Goal: Information Seeking & Learning: Learn about a topic

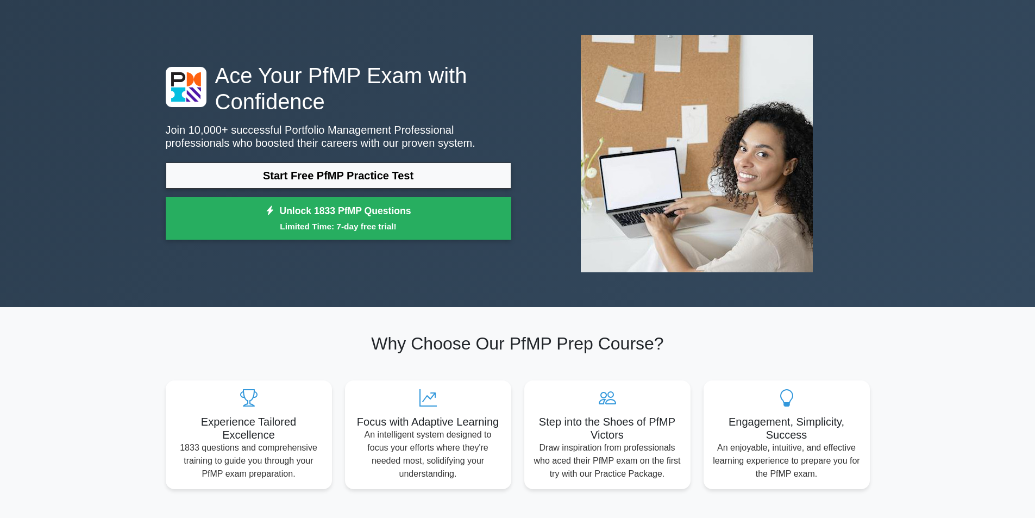
scroll to position [54, 0]
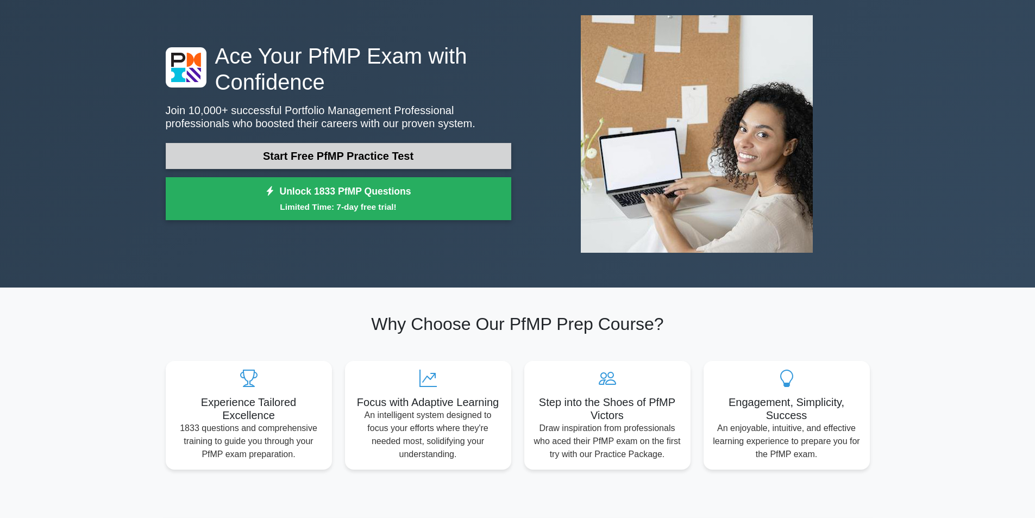
click at [438, 158] on link "Start Free PfMP Practice Test" at bounding box center [339, 156] width 346 height 26
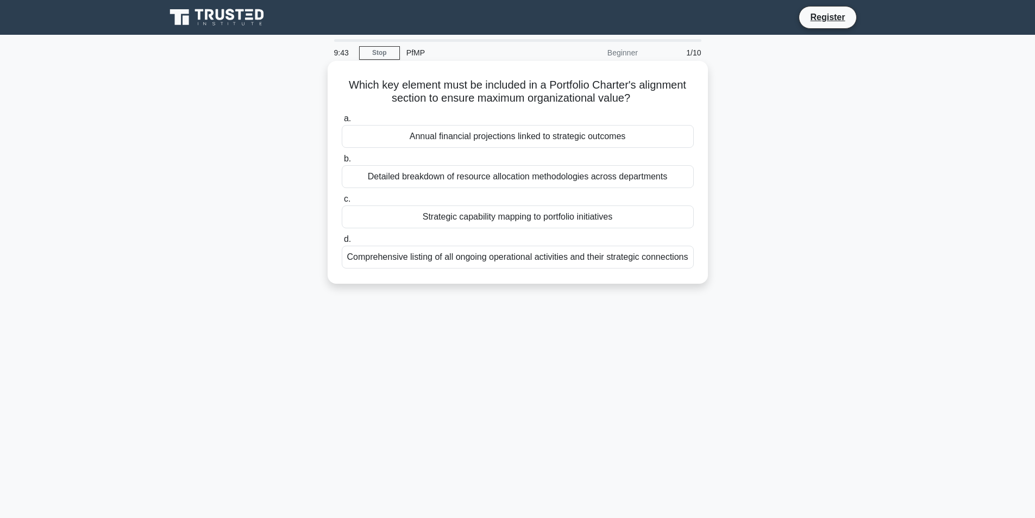
click at [445, 175] on div "Detailed breakdown of resource allocation methodologies across departments" at bounding box center [518, 176] width 352 height 23
click at [342, 162] on input "b. Detailed breakdown of resource allocation methodologies across departments" at bounding box center [342, 158] width 0 height 7
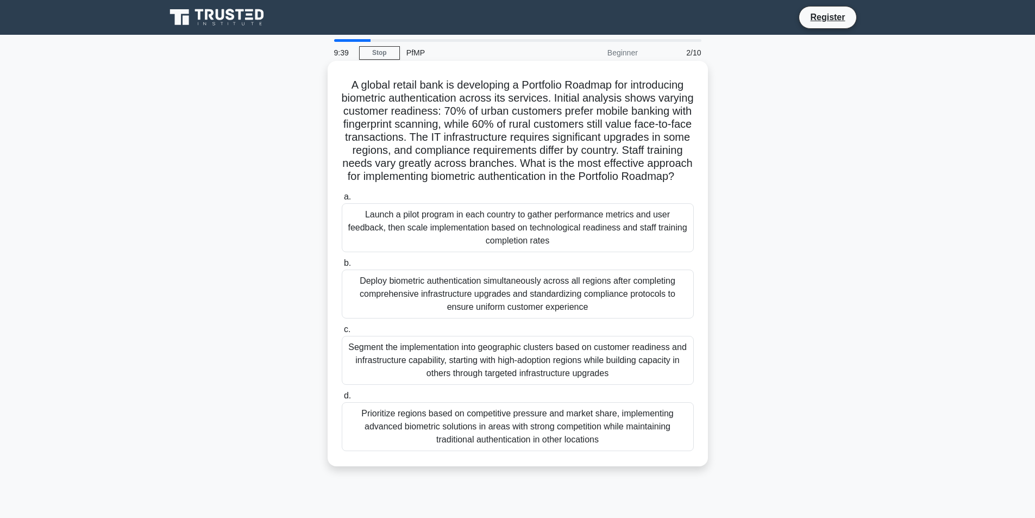
click at [467, 360] on div "Segment the implementation into geographic clusters based on customer readiness…" at bounding box center [518, 360] width 352 height 49
click at [342, 333] on input "c. Segment the implementation into geographic clusters based on customer readin…" at bounding box center [342, 329] width 0 height 7
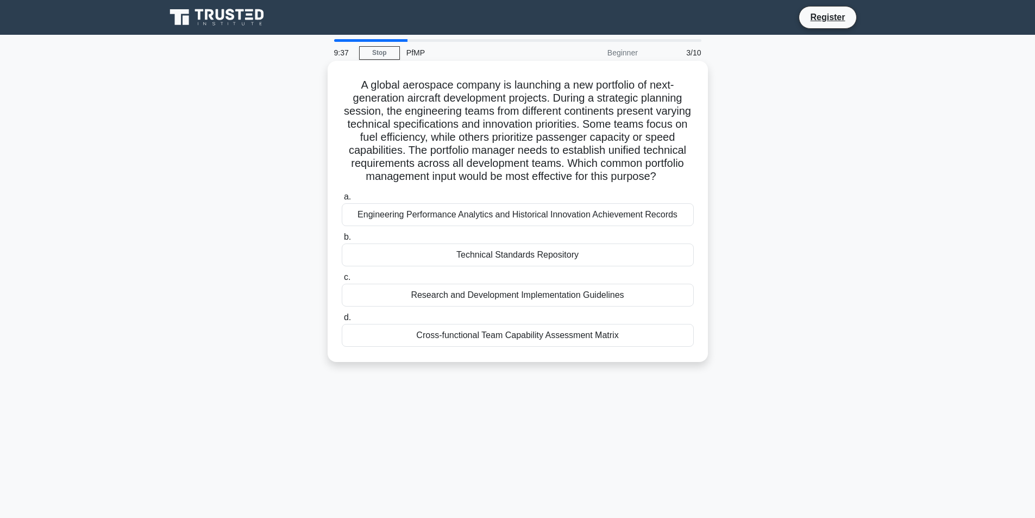
click at [486, 266] on div "Technical Standards Repository" at bounding box center [518, 254] width 352 height 23
click at [342, 241] on input "b. Technical Standards Repository" at bounding box center [342, 237] width 0 height 7
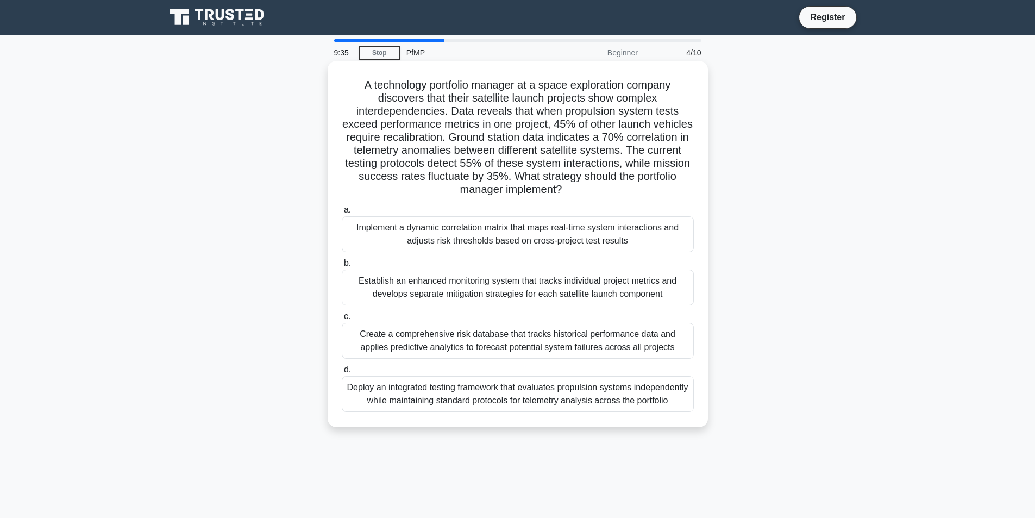
click at [483, 288] on div "Establish an enhanced monitoring system that tracks individual project metrics …" at bounding box center [518, 287] width 352 height 36
click at [342, 267] on input "b. Establish an enhanced monitoring system that tracks individual project metri…" at bounding box center [342, 263] width 0 height 7
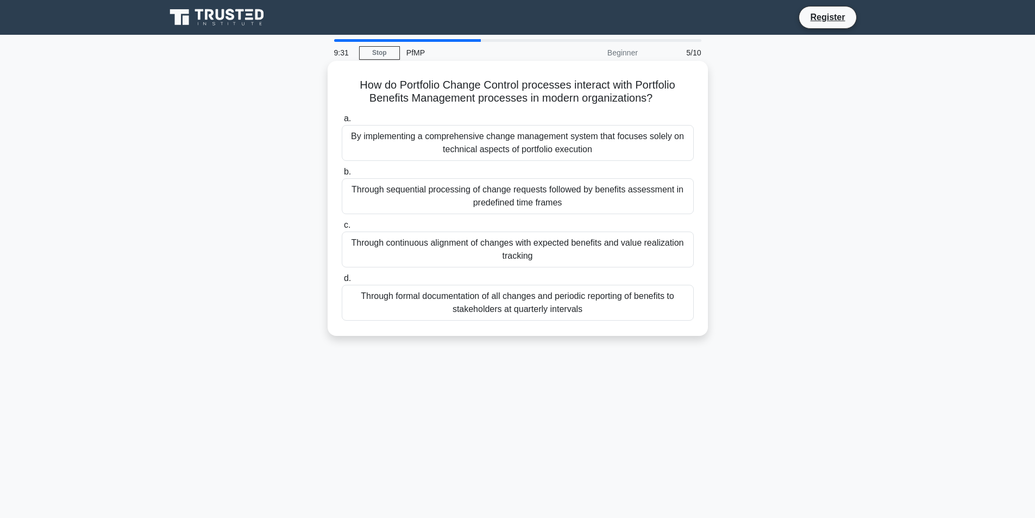
click at [510, 203] on div "Through sequential processing of change requests followed by benefits assessmen…" at bounding box center [518, 196] width 352 height 36
click at [342, 175] on input "b. Through sequential processing of change requests followed by benefits assess…" at bounding box center [342, 171] width 0 height 7
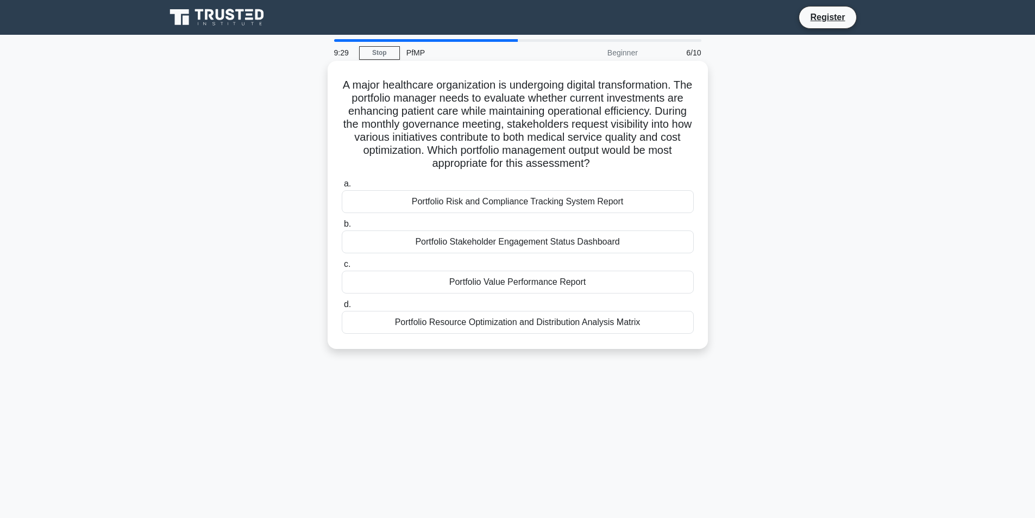
click at [506, 244] on div "Portfolio Stakeholder Engagement Status Dashboard" at bounding box center [518, 241] width 352 height 23
click at [342, 228] on input "b. Portfolio Stakeholder Engagement Status Dashboard" at bounding box center [342, 224] width 0 height 7
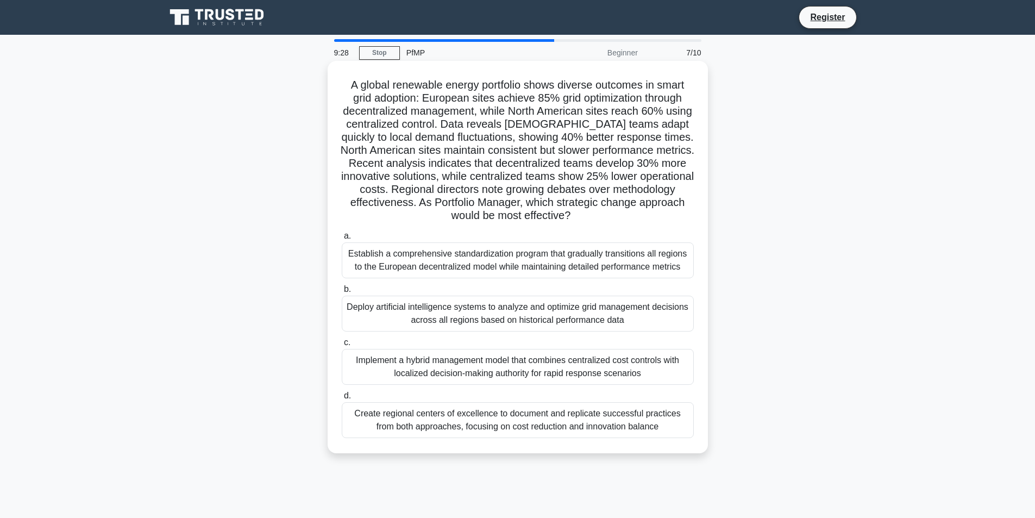
click at [460, 372] on div "Implement a hybrid management model that combines centralized cost controls wit…" at bounding box center [518, 367] width 352 height 36
click at [342, 346] on input "c. Implement a hybrid management model that combines centralized cost controls …" at bounding box center [342, 342] width 0 height 7
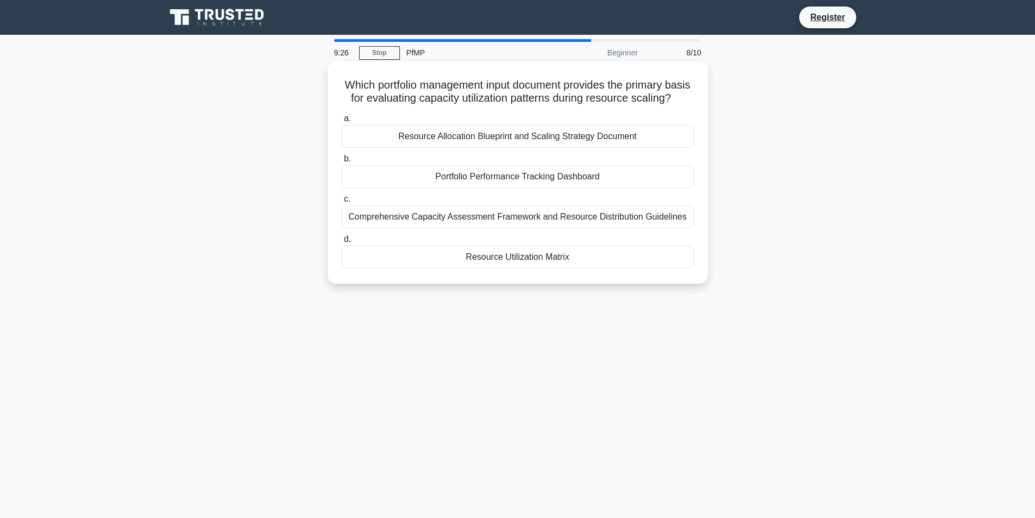
click at [500, 148] on div "Resource Allocation Blueprint and Scaling Strategy Document" at bounding box center [518, 136] width 352 height 23
click at [342, 122] on input "a. Resource Allocation Blueprint and Scaling Strategy Document" at bounding box center [342, 118] width 0 height 7
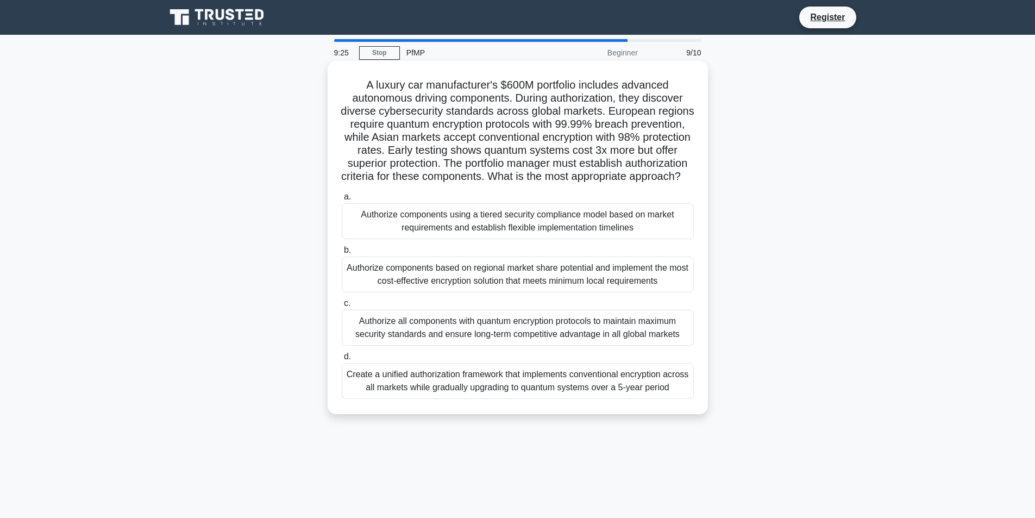
click at [454, 331] on div "Authorize all components with quantum encryption protocols to maintain maximum …" at bounding box center [518, 328] width 352 height 36
click at [342, 307] on input "c. Authorize all components with quantum encryption protocols to maintain maxim…" at bounding box center [342, 303] width 0 height 7
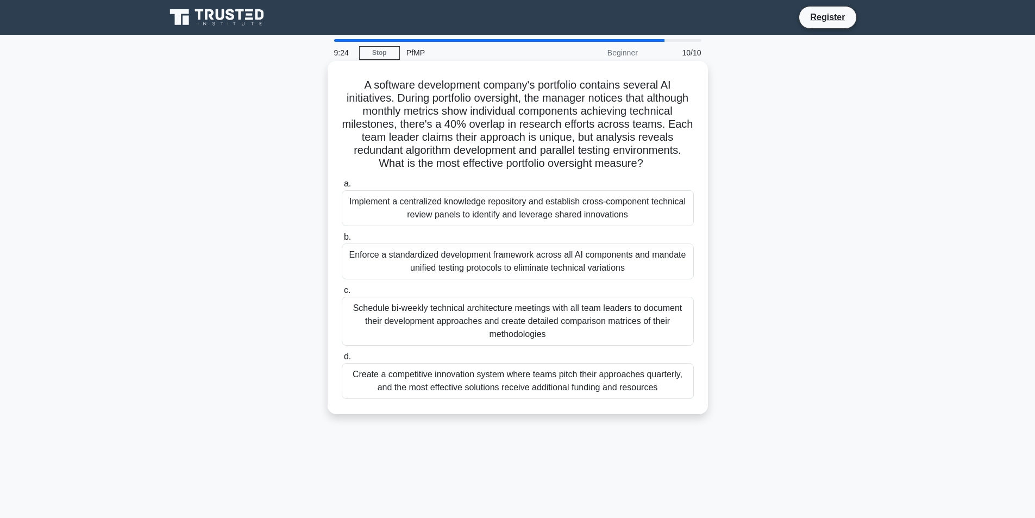
click at [454, 331] on div "Schedule bi-weekly technical architecture meetings with all team leaders to doc…" at bounding box center [518, 321] width 352 height 49
click at [342, 294] on input "c. Schedule bi-weekly technical architecture meetings with all team leaders to …" at bounding box center [342, 290] width 0 height 7
